Goal: Use online tool/utility: Utilize a website feature to perform a specific function

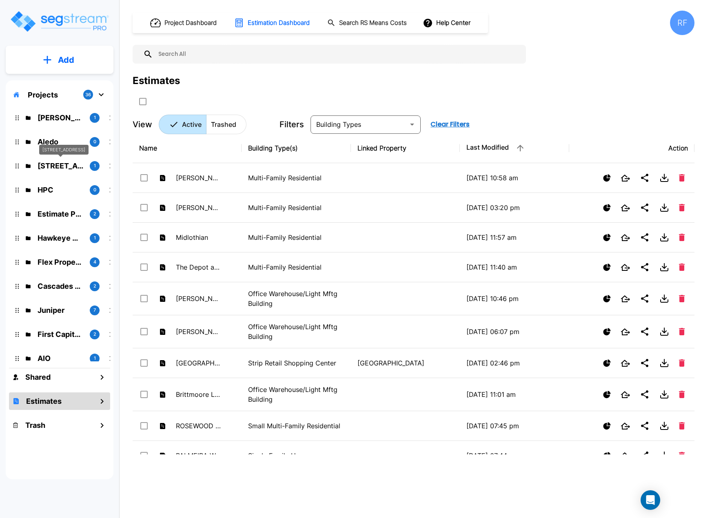
click at [51, 162] on p "[STREET_ADDRESS]" at bounding box center [61, 165] width 46 height 11
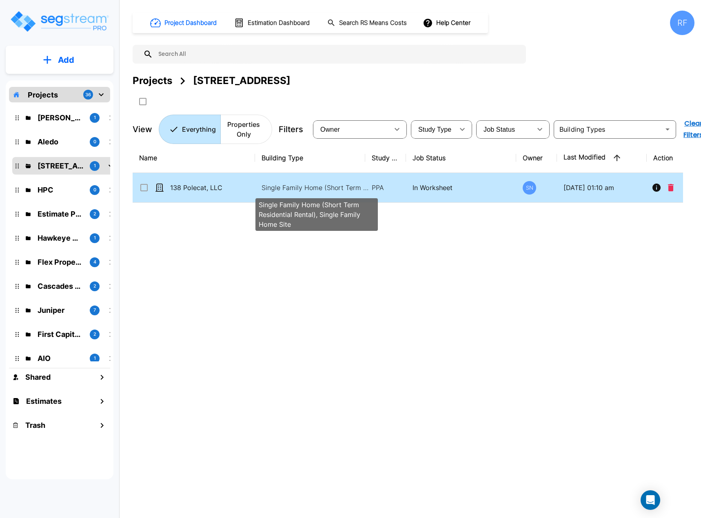
click at [300, 191] on p "Single Family Home (Short Term Residential Rental), Single Family Home Site" at bounding box center [316, 188] width 110 height 10
checkbox input "true"
click at [300, 191] on p "Single Family Home (Short Term Residential Rental), Single Family Home Site" at bounding box center [316, 188] width 110 height 10
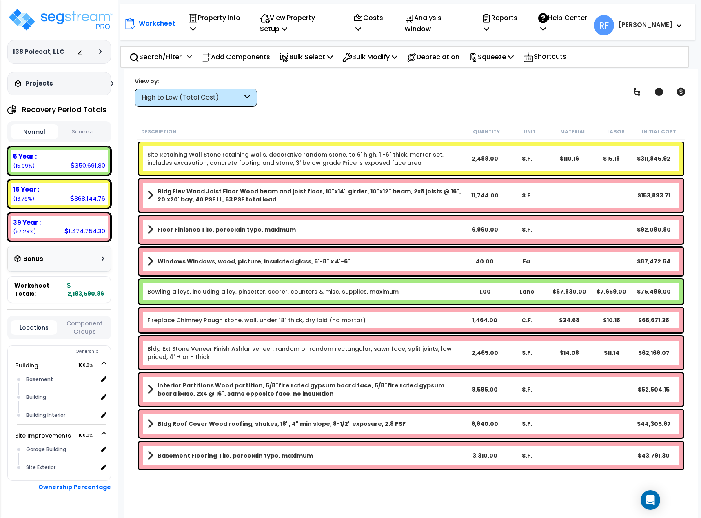
click at [249, 94] on icon at bounding box center [247, 97] width 6 height 9
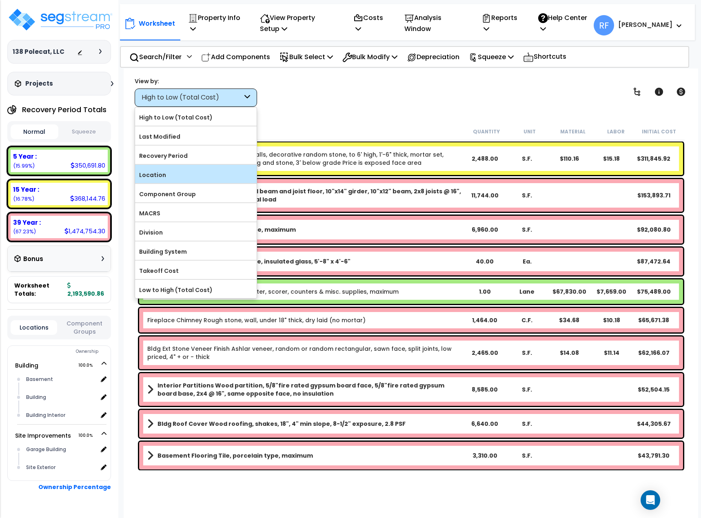
scroll to position [36, 0]
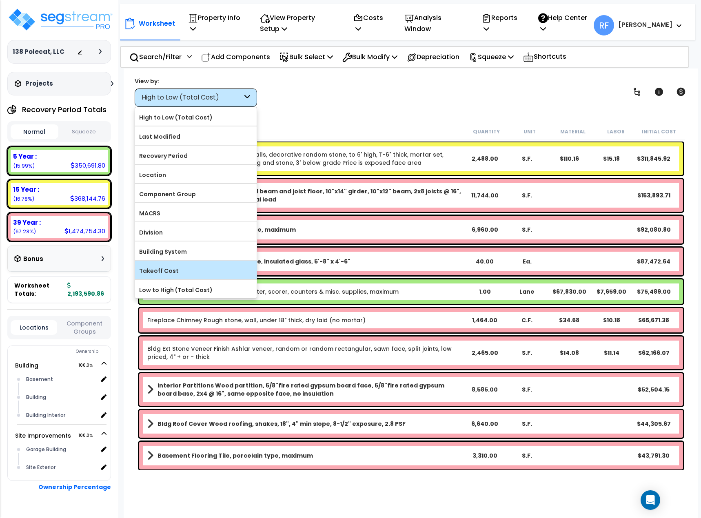
click at [182, 276] on label "Takeoff Cost" at bounding box center [196, 271] width 122 height 12
click at [0, 0] on input "Takeoff Cost" at bounding box center [0, 0] width 0 height 0
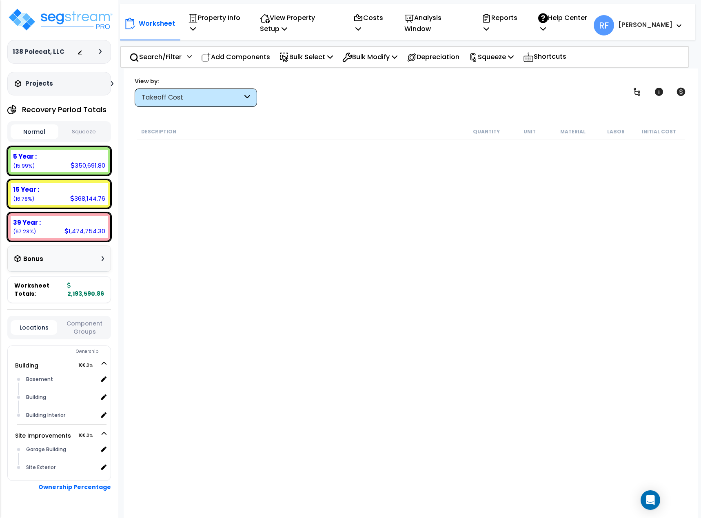
scroll to position [0, 0]
click at [249, 99] on icon at bounding box center [247, 97] width 6 height 9
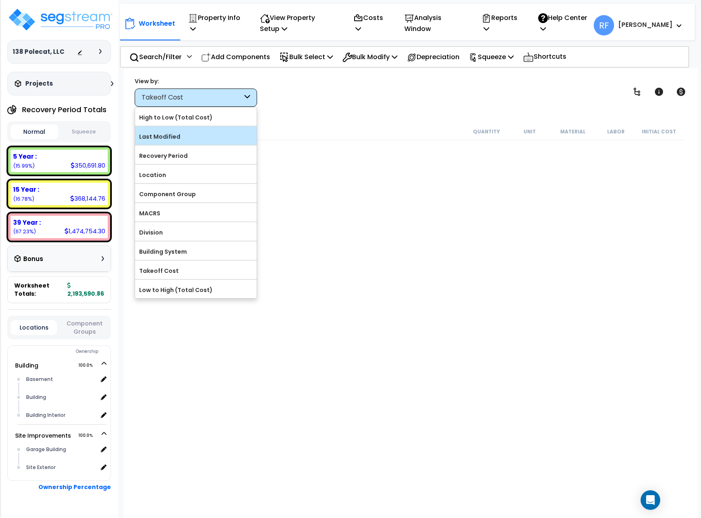
click at [213, 128] on div "Last Modified" at bounding box center [196, 135] width 122 height 18
click at [154, 134] on label "Last Modified" at bounding box center [196, 136] width 122 height 12
click at [0, 0] on input "Last Modified" at bounding box center [0, 0] width 0 height 0
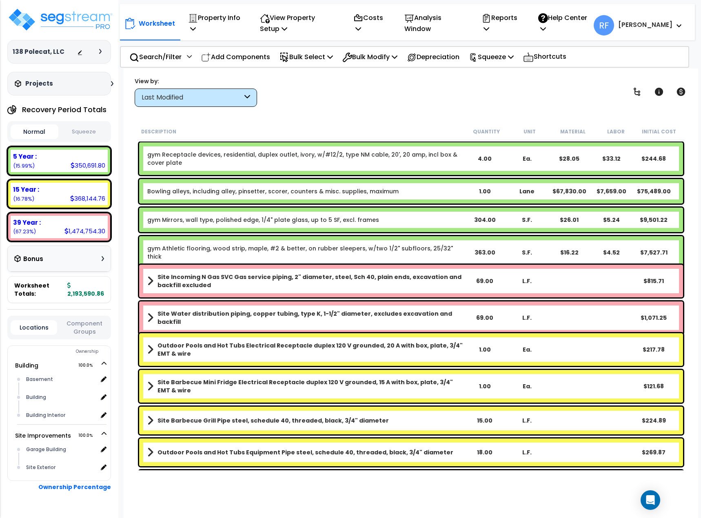
click at [222, 104] on div "Last Modified" at bounding box center [196, 97] width 122 height 18
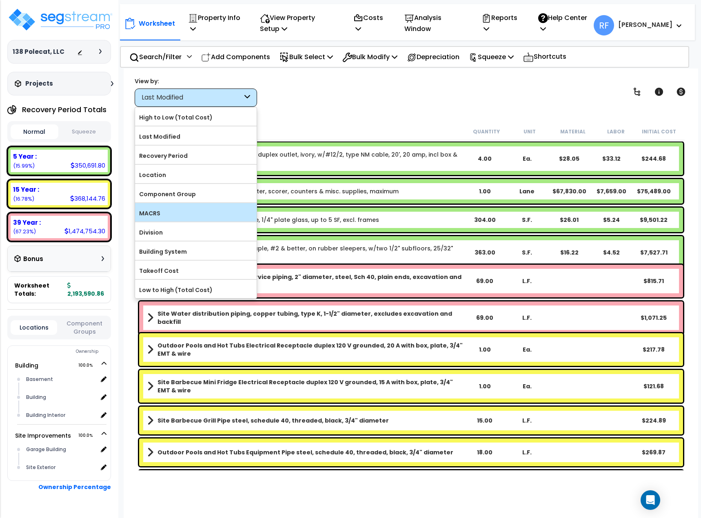
click at [150, 210] on label "MACRS" at bounding box center [196, 213] width 122 height 12
click at [0, 0] on input "MACRS" at bounding box center [0, 0] width 0 height 0
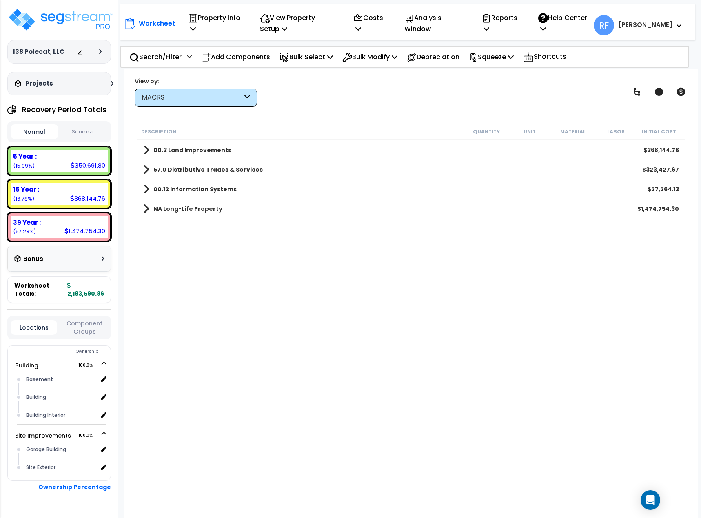
click at [186, 207] on b "NA Long-Life Property" at bounding box center [187, 209] width 69 height 8
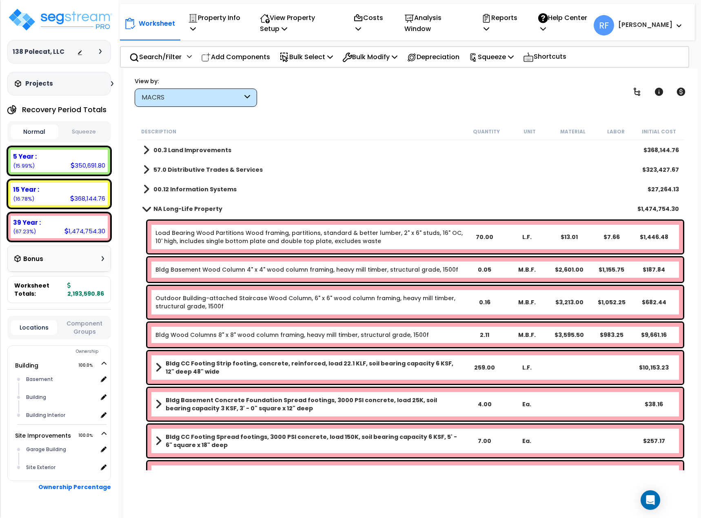
click at [146, 211] on span at bounding box center [145, 209] width 11 height 6
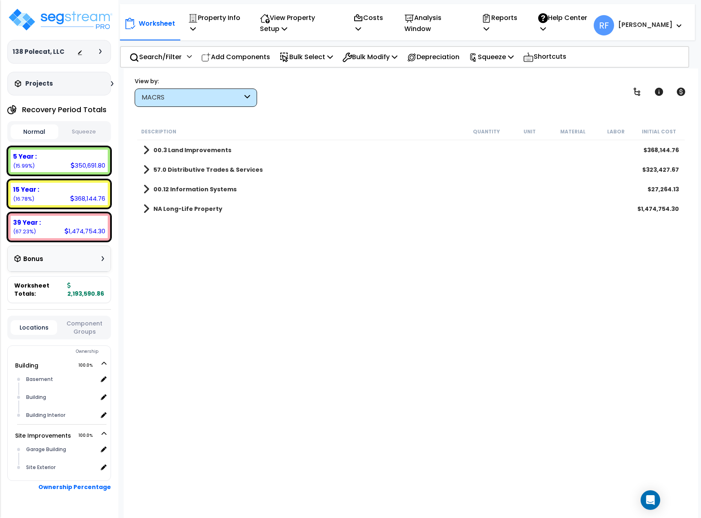
click at [156, 187] on b "00.12 Information Systems" at bounding box center [194, 189] width 83 height 8
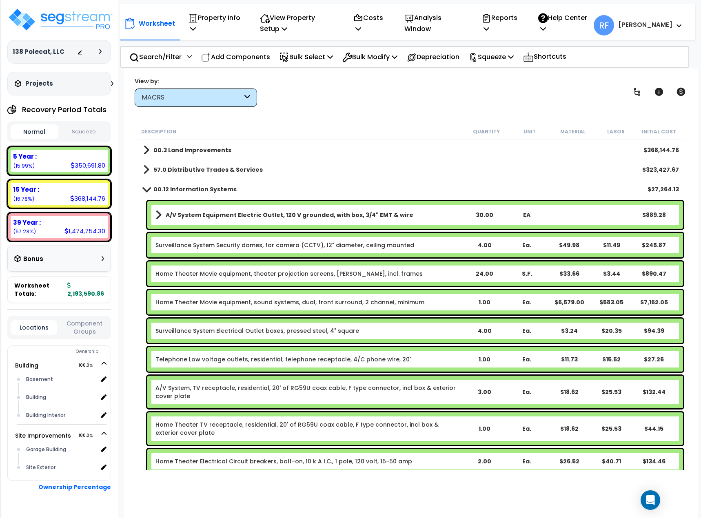
click at [156, 187] on b "00.12 Information Systems" at bounding box center [194, 189] width 83 height 8
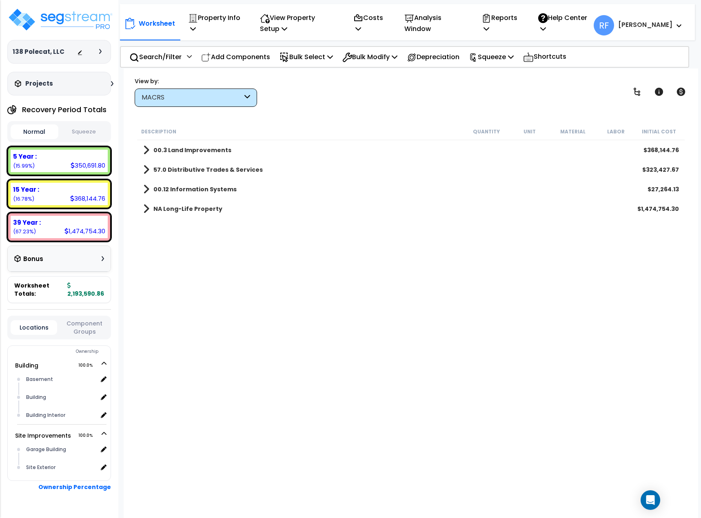
click at [165, 170] on b "57.0 Distributive Trades & Services" at bounding box center [207, 170] width 109 height 8
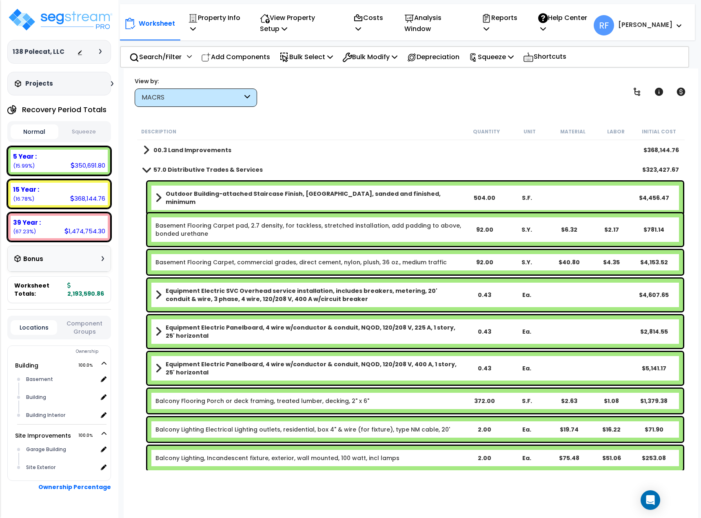
click at [165, 170] on b "57.0 Distributive Trades & Services" at bounding box center [207, 170] width 109 height 8
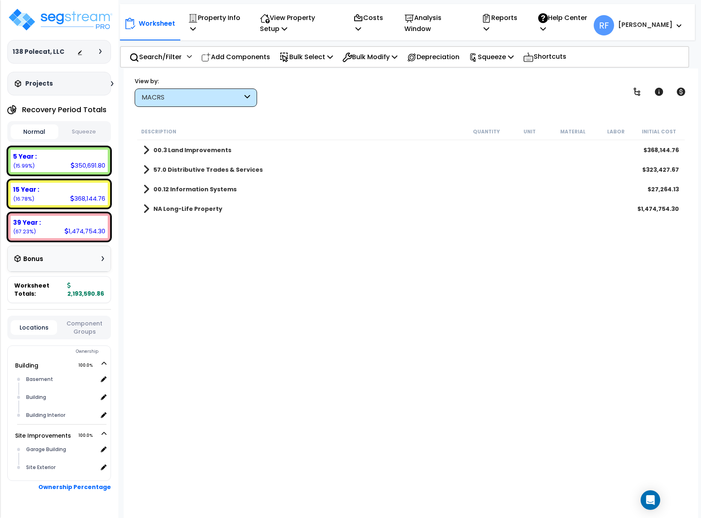
click at [171, 154] on b "00.3 Land Improvements" at bounding box center [192, 150] width 78 height 8
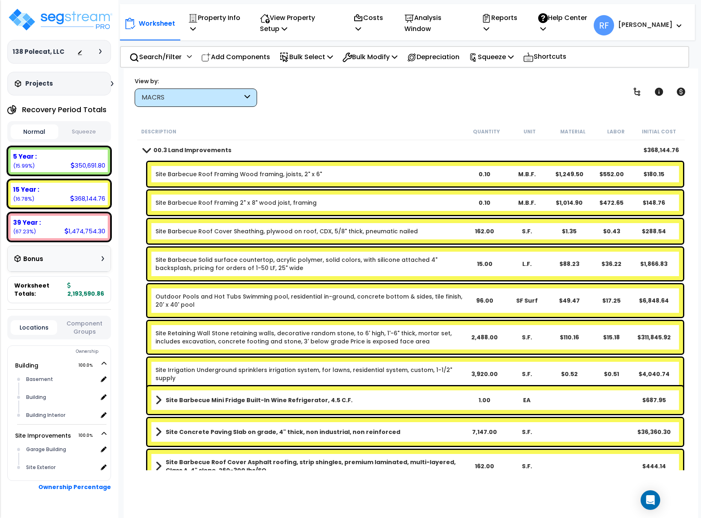
click at [173, 151] on b "00.3 Land Improvements" at bounding box center [192, 150] width 78 height 8
